Goal: Task Accomplishment & Management: Manage account settings

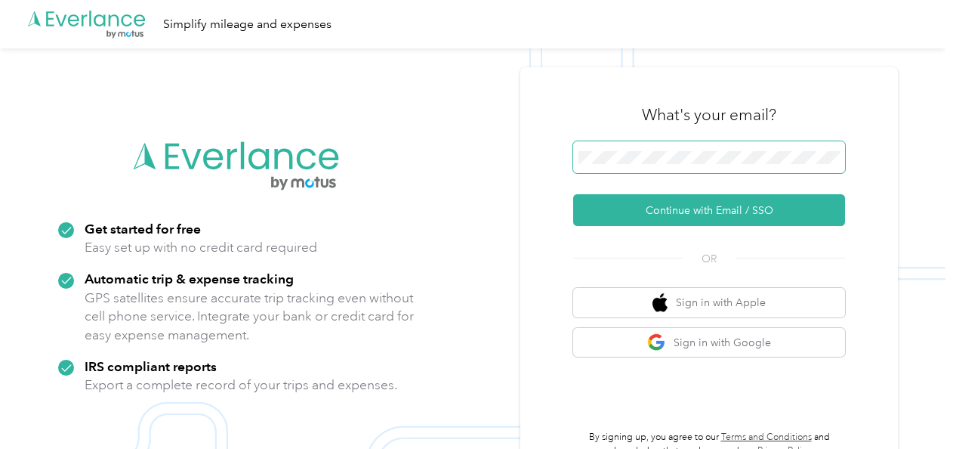
click at [641, 165] on span at bounding box center [709, 157] width 272 height 32
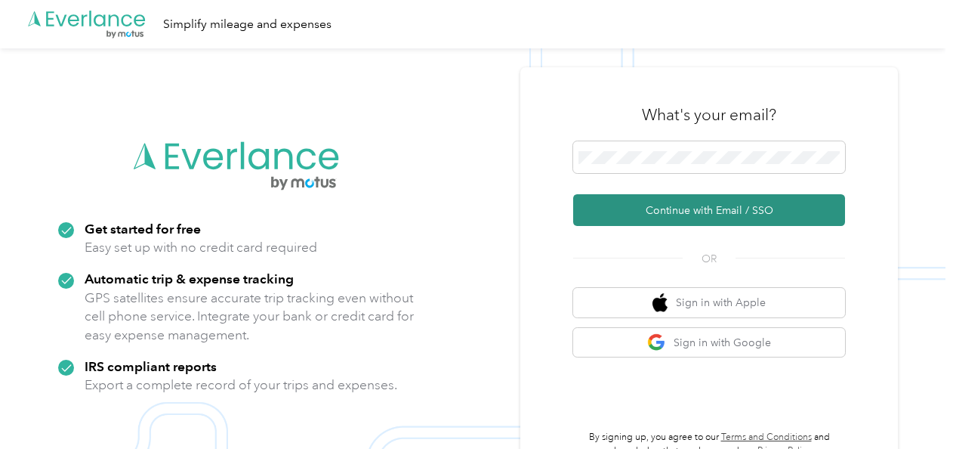
click at [638, 208] on button "Continue with Email / SSO" at bounding box center [709, 210] width 272 height 32
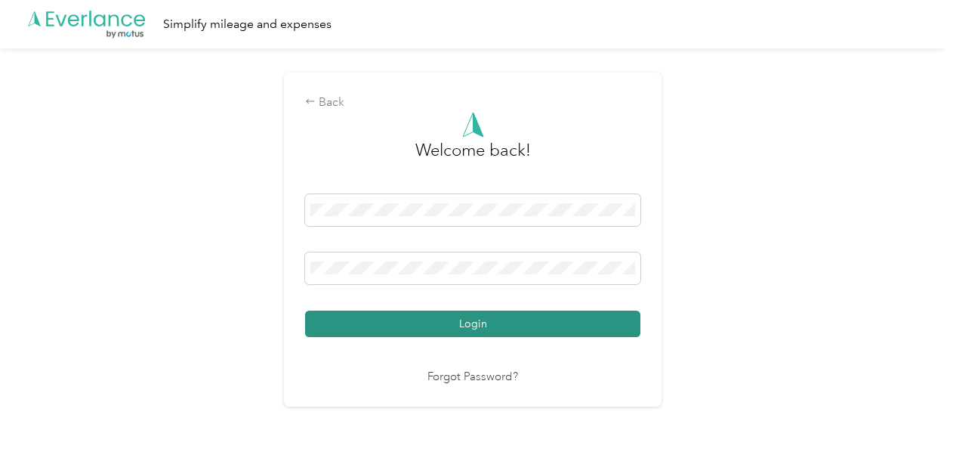
click at [502, 324] on button "Login" at bounding box center [472, 324] width 335 height 26
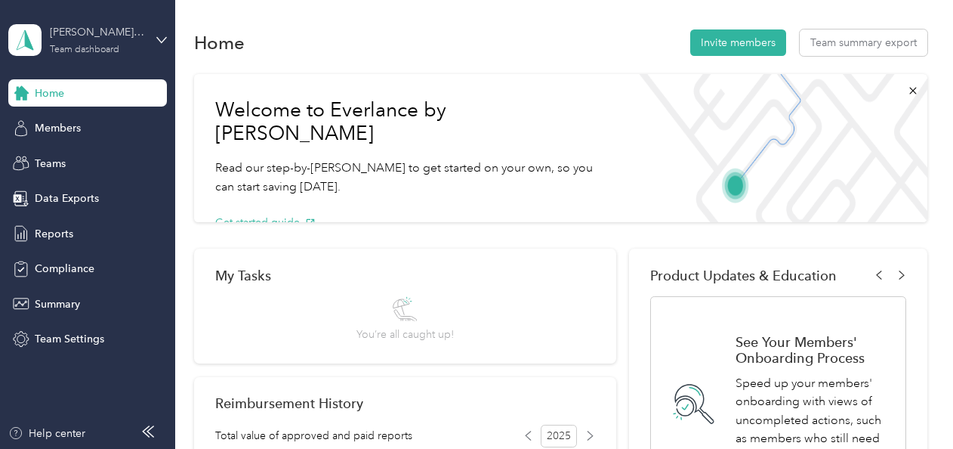
click at [67, 27] on div "[PERSON_NAME] team" at bounding box center [97, 32] width 94 height 16
click at [88, 153] on div "Personal dashboard" at bounding box center [69, 151] width 95 height 16
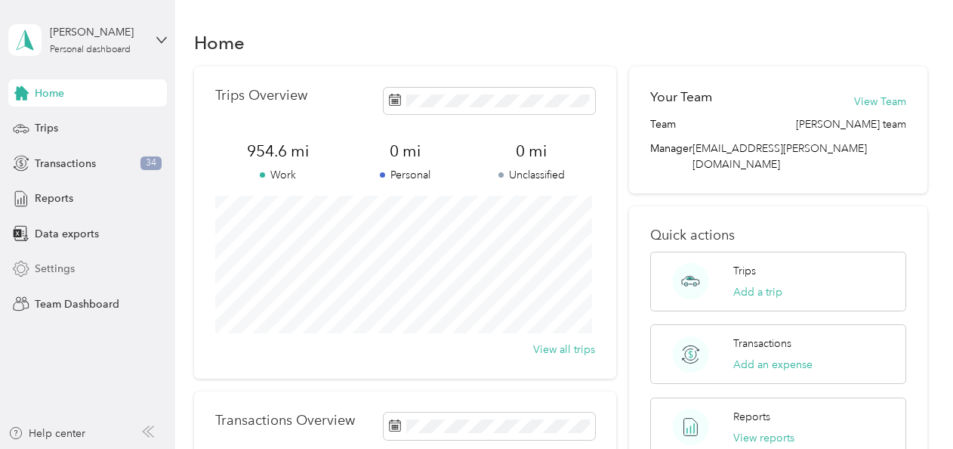
click at [70, 272] on span "Settings" at bounding box center [55, 269] width 40 height 16
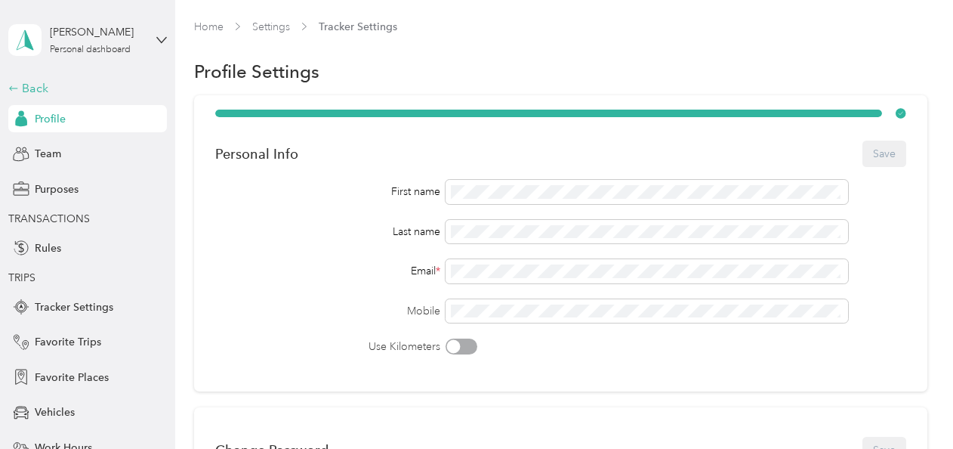
click at [32, 81] on div "Back" at bounding box center [83, 88] width 151 height 18
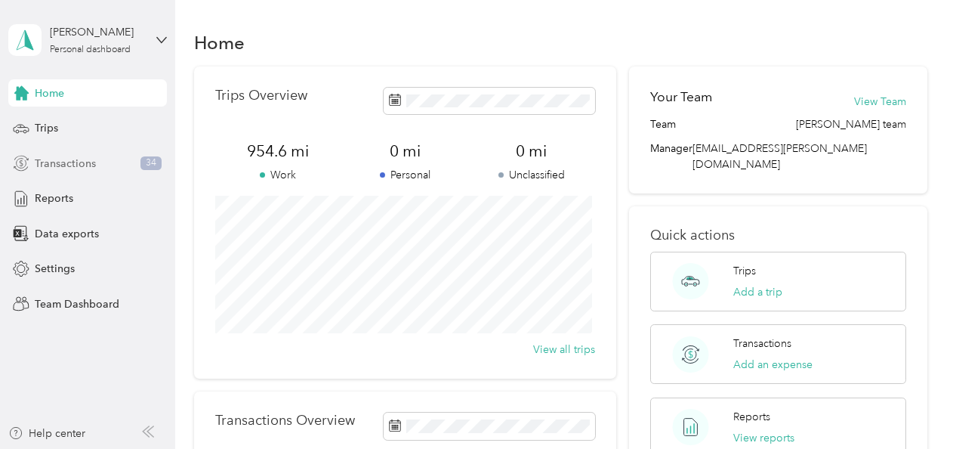
click at [80, 166] on span "Transactions" at bounding box center [65, 164] width 61 height 16
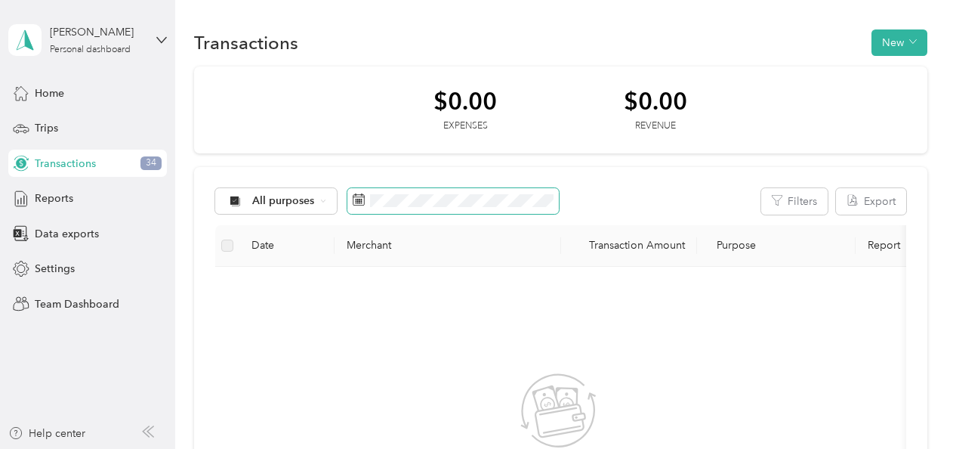
click at [361, 199] on icon at bounding box center [359, 199] width 12 height 12
click at [48, 128] on span "Trips" at bounding box center [46, 128] width 23 height 16
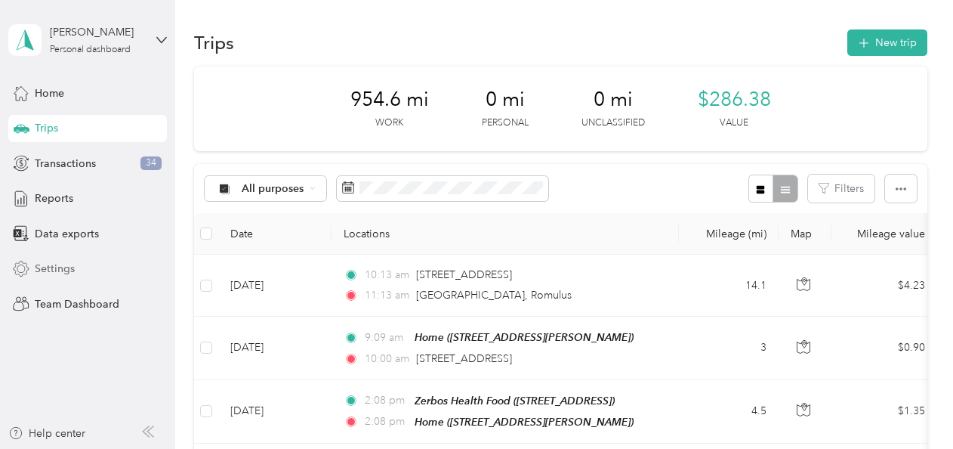
click at [53, 267] on span "Settings" at bounding box center [55, 269] width 40 height 16
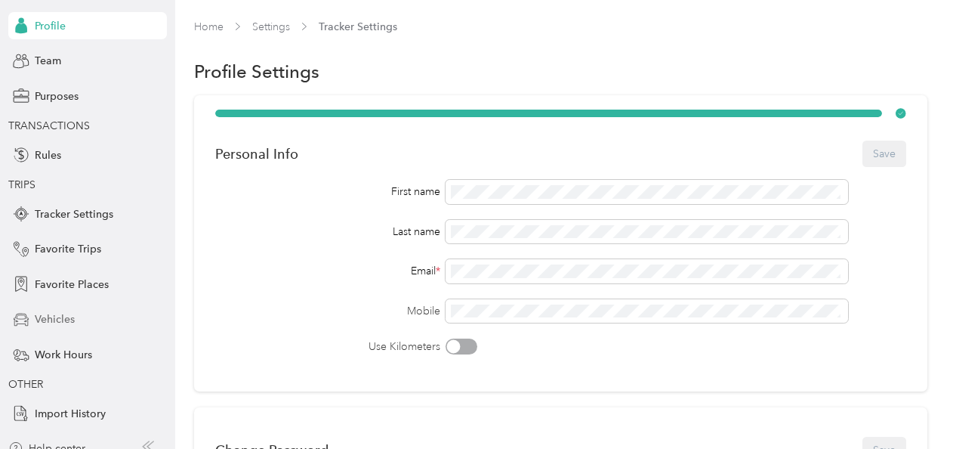
scroll to position [108, 0]
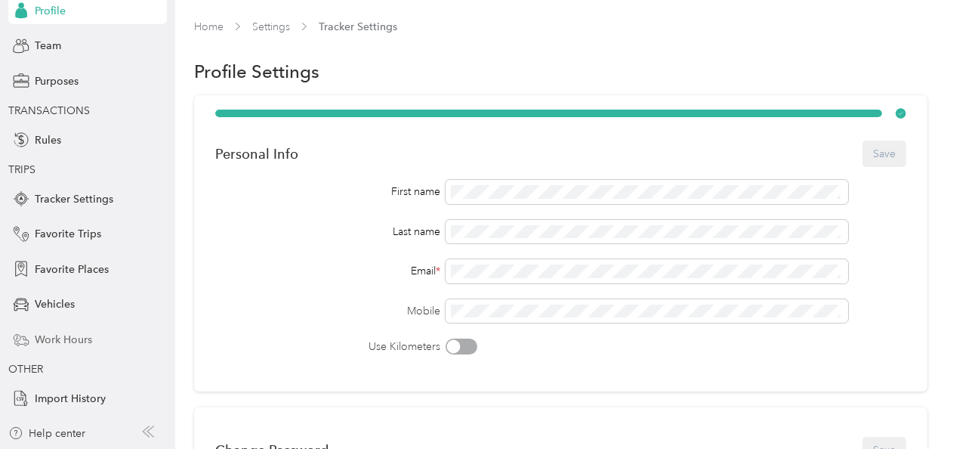
click at [66, 337] on span "Work Hours" at bounding box center [63, 340] width 57 height 16
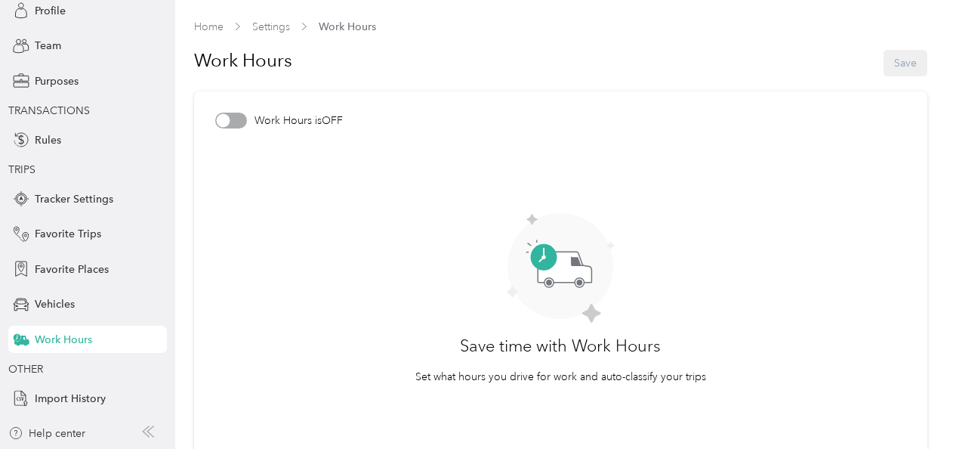
click at [227, 118] on div at bounding box center [223, 121] width 14 height 14
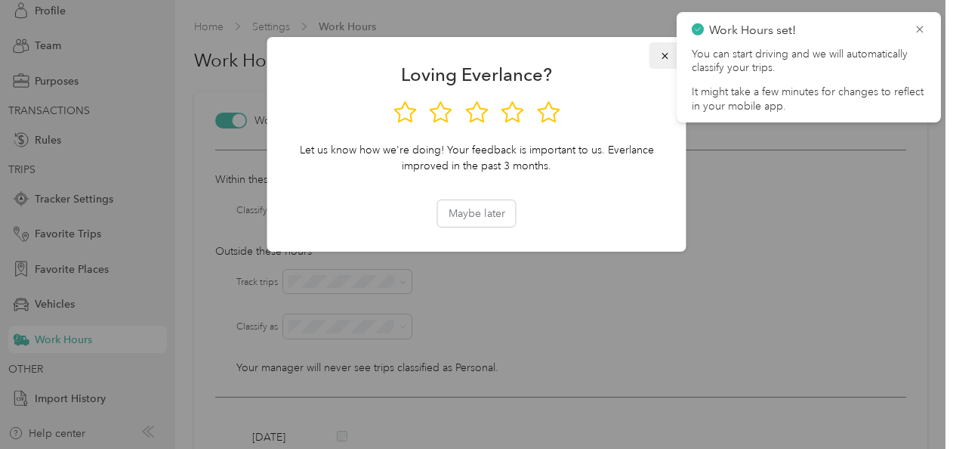
click at [669, 56] on icon "button" at bounding box center [665, 56] width 11 height 11
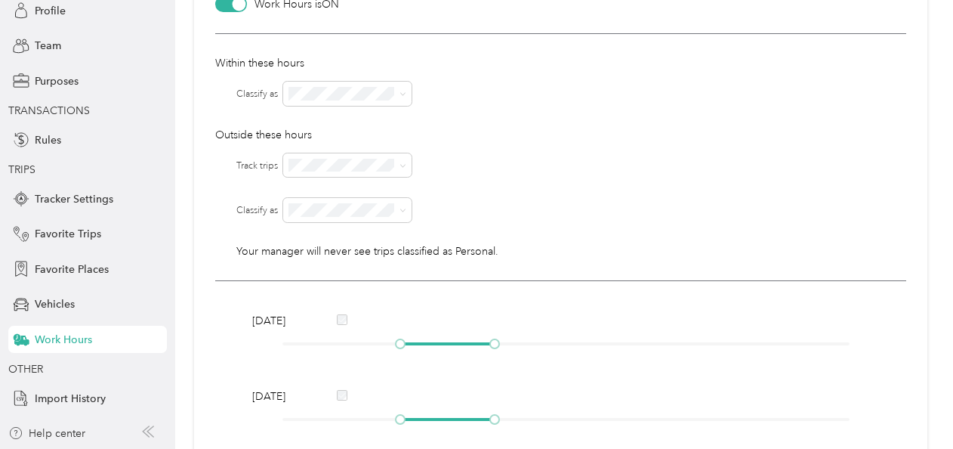
scroll to position [93, 0]
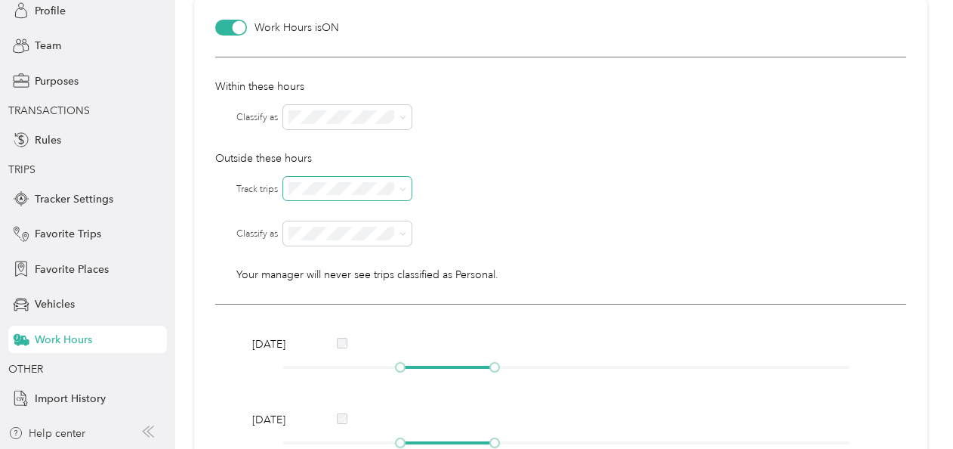
click at [404, 192] on icon at bounding box center [403, 189] width 7 height 7
click at [405, 192] on icon at bounding box center [403, 189] width 7 height 7
click at [406, 119] on icon at bounding box center [403, 117] width 7 height 7
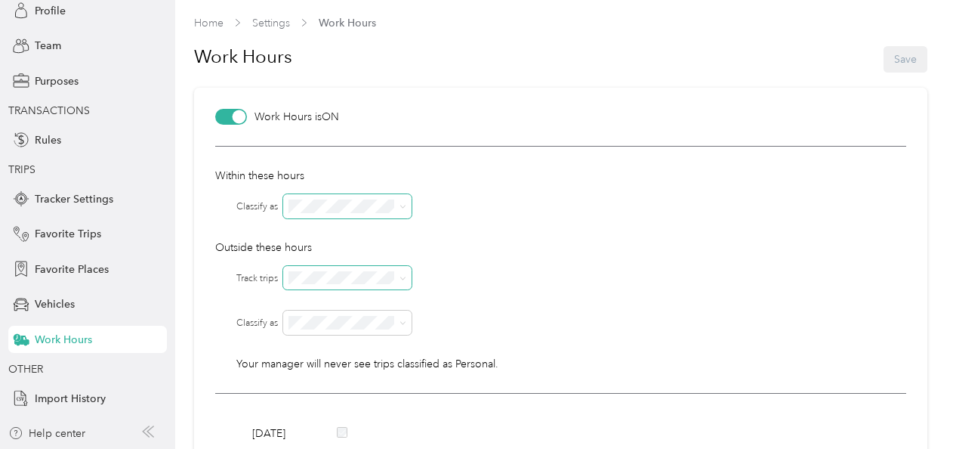
scroll to position [0, 0]
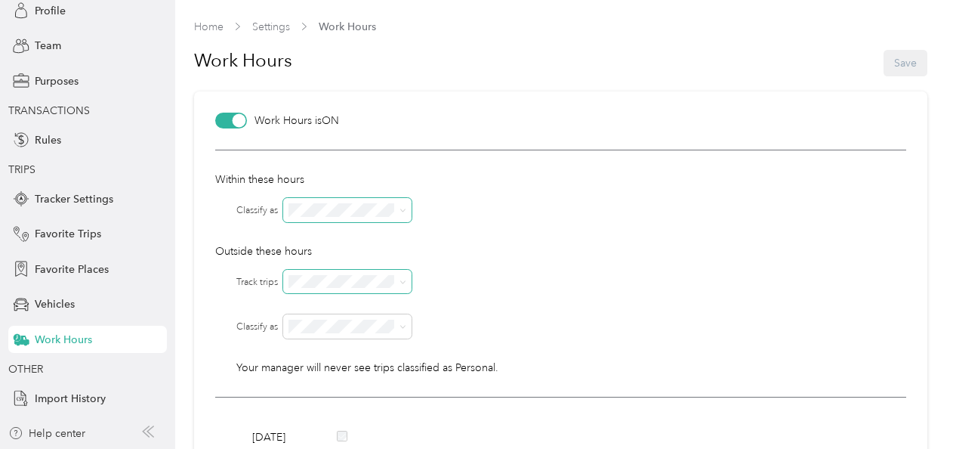
click at [261, 30] on span "Settings" at bounding box center [271, 27] width 38 height 16
